Goal: Task Accomplishment & Management: Manage account settings

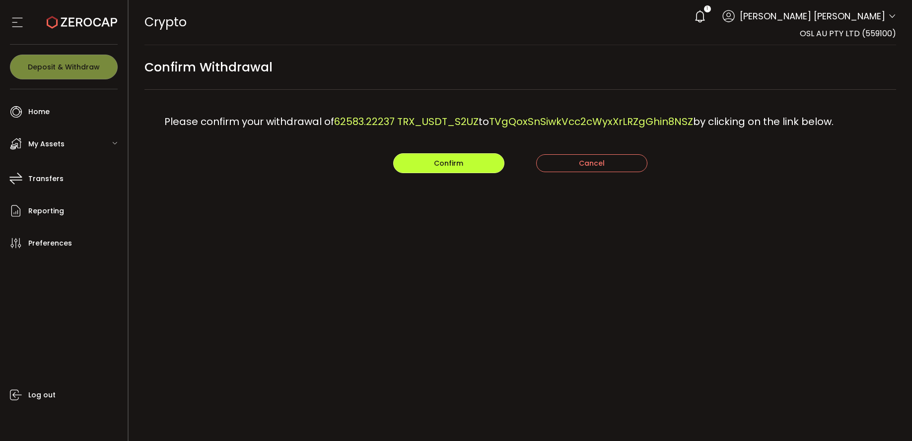
click at [465, 166] on button "Confirm" at bounding box center [448, 163] width 111 height 20
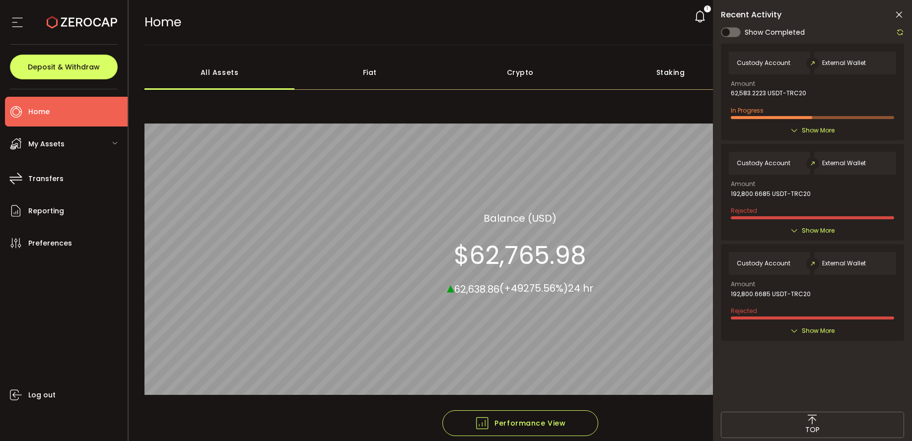
click at [794, 131] on icon at bounding box center [794, 131] width 8 height 8
click at [821, 131] on span "Show More" at bounding box center [817, 131] width 33 height 10
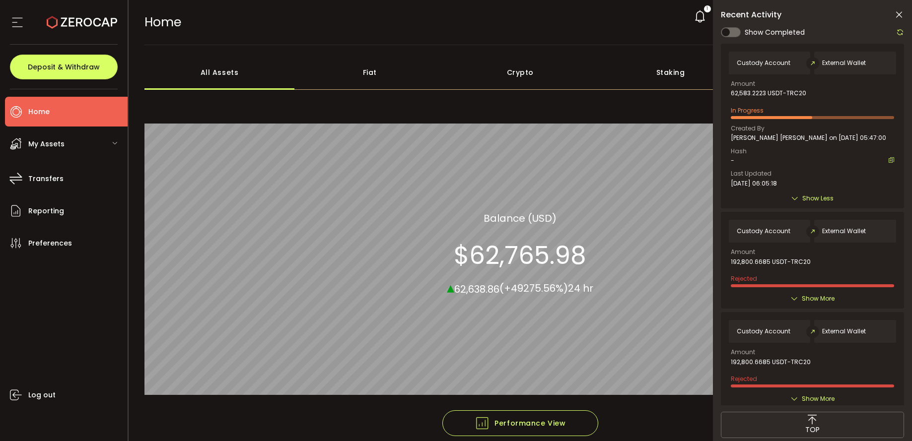
click at [898, 14] on icon at bounding box center [899, 15] width 10 height 10
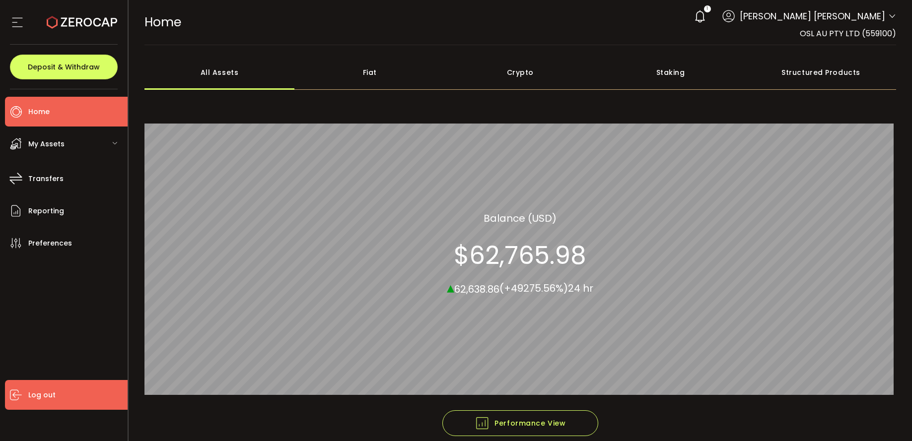
click at [37, 398] on span "Log out" at bounding box center [41, 395] width 27 height 14
